Goal: Information Seeking & Learning: Learn about a topic

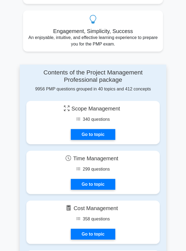
scroll to position [308, 0]
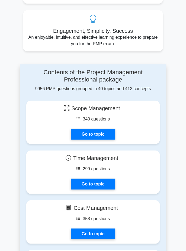
click at [79, 128] on link "Go to topic" at bounding box center [93, 133] width 44 height 11
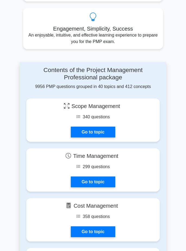
click at [84, 126] on link "Go to topic" at bounding box center [93, 131] width 44 height 11
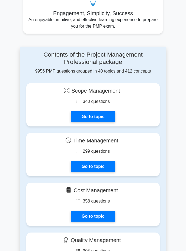
scroll to position [334, 0]
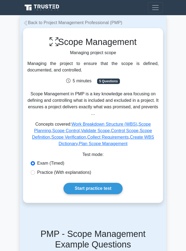
click at [55, 173] on label "Practice (With explanations)" at bounding box center [64, 172] width 54 height 6
click at [35, 173] on input "Practice (With explanations)" at bounding box center [33, 172] width 4 height 4
radio input "true"
click at [84, 191] on link "Start practice test" at bounding box center [92, 188] width 59 height 11
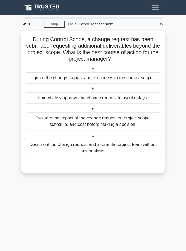
click at [0, 181] on main "4:51 Stop PMP - Scope Management Beginner 1/5 During Control Scope, a change re…" at bounding box center [93, 133] width 186 height 236
click at [141, 123] on div "Evaluate the impact of the change request on project scope, schedule, and cost …" at bounding box center [93, 121] width 136 height 18
click at [91, 111] on input "c. Evaluate the impact of the change request on project scope, schedule, and co…" at bounding box center [91, 109] width 0 height 4
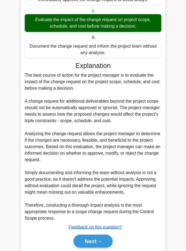
scroll to position [100, 0]
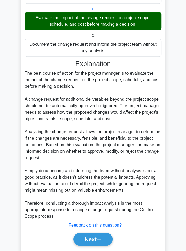
click at [81, 237] on button "Next" at bounding box center [92, 238] width 39 height 13
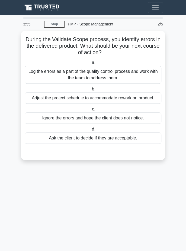
scroll to position [4, 0]
click at [121, 133] on div "Ask the client to decide if they are acceptable." at bounding box center [93, 137] width 136 height 11
click at [90, 131] on input "d. Ask the client to decide if they are acceptable." at bounding box center [90, 129] width 0 height 4
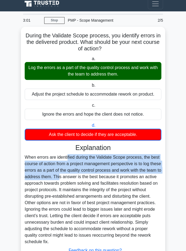
click at [12, 182] on main "3:01 Stop PMP - Scope Management Beginner 2/5 During the Validate Scope process…" at bounding box center [93, 151] width 186 height 280
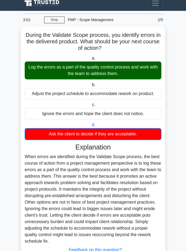
scroll to position [10, 0]
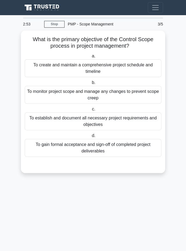
scroll to position [0, 0]
click at [140, 92] on div "To monitor project scope and manage any changes to prevent scope creep" at bounding box center [93, 95] width 136 height 18
click at [90, 84] on input "b. To monitor project scope and manage any changes to prevent scope creep" at bounding box center [90, 83] width 0 height 4
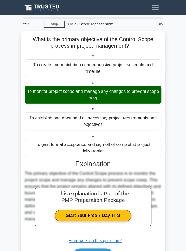
click at [99, 250] on icon at bounding box center [98, 254] width 5 height 3
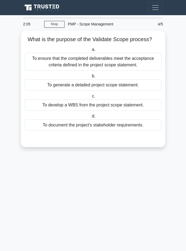
click at [125, 85] on div "To generate a detailed project scope statement." at bounding box center [93, 84] width 136 height 11
click at [90, 78] on input "b. To generate a detailed project scope statement." at bounding box center [90, 76] width 0 height 4
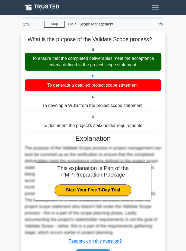
click at [99, 250] on icon at bounding box center [98, 255] width 5 height 3
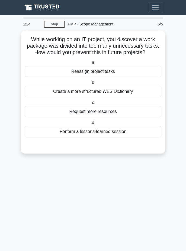
click at [114, 134] on div "Perform a lessons-learned session" at bounding box center [93, 131] width 136 height 11
click at [90, 124] on input "d. Perform a lessons-learned session" at bounding box center [90, 123] width 0 height 4
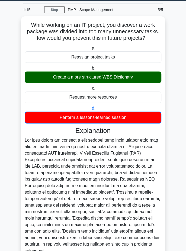
scroll to position [22, 0]
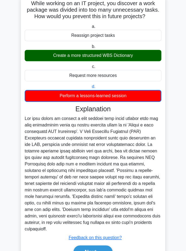
scroll to position [53, 0]
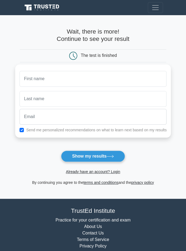
click at [69, 155] on button "Show my results" at bounding box center [93, 155] width 64 height 11
click at [38, 9] on icon at bounding box center [42, 8] width 39 height 8
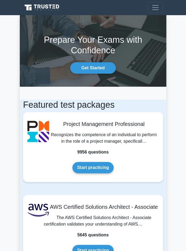
click at [78, 167] on link "Start practicing" at bounding box center [92, 167] width 41 height 11
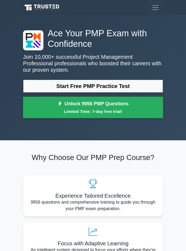
click at [147, 90] on link "Start Free PMP Practice Test" at bounding box center [93, 86] width 140 height 13
